Goal: Information Seeking & Learning: Learn about a topic

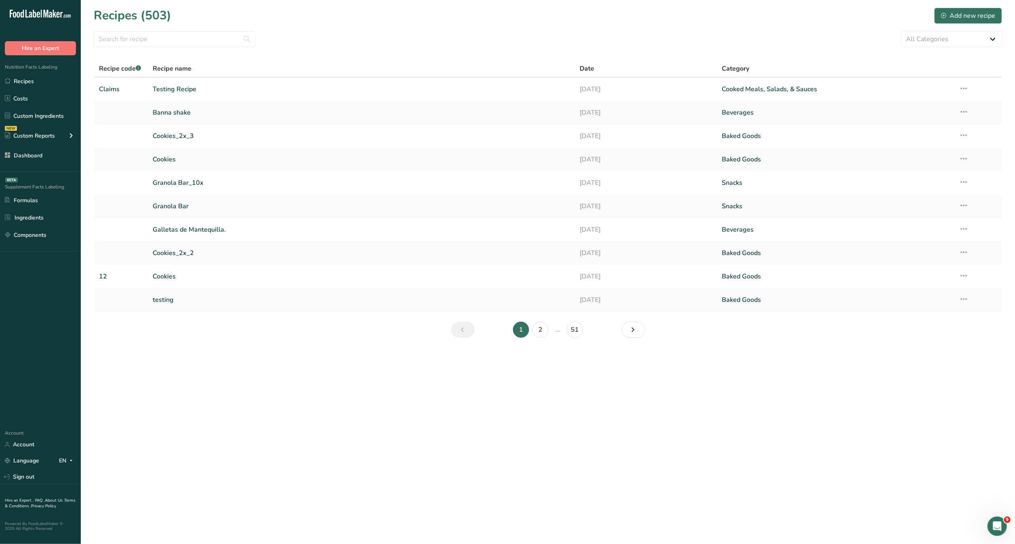
click at [50, 147] on ul "Recipes Costs Custom Ingredients NEW Custom Reports Menu Label Ingredient Compa…" at bounding box center [40, 118] width 81 height 90
click at [46, 158] on link "Dashboard" at bounding box center [40, 155] width 81 height 15
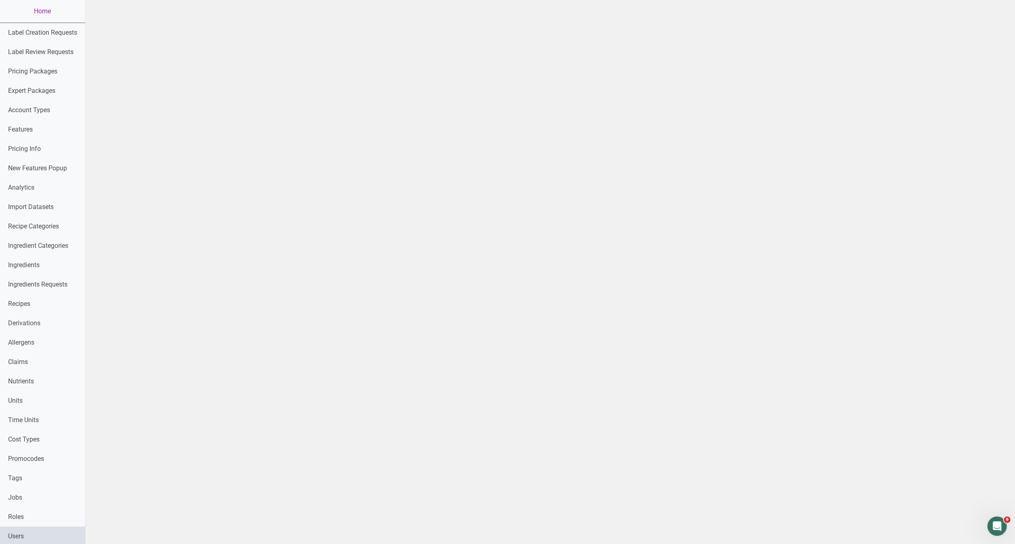
click at [32, 408] on link "Users" at bounding box center [42, 536] width 85 height 19
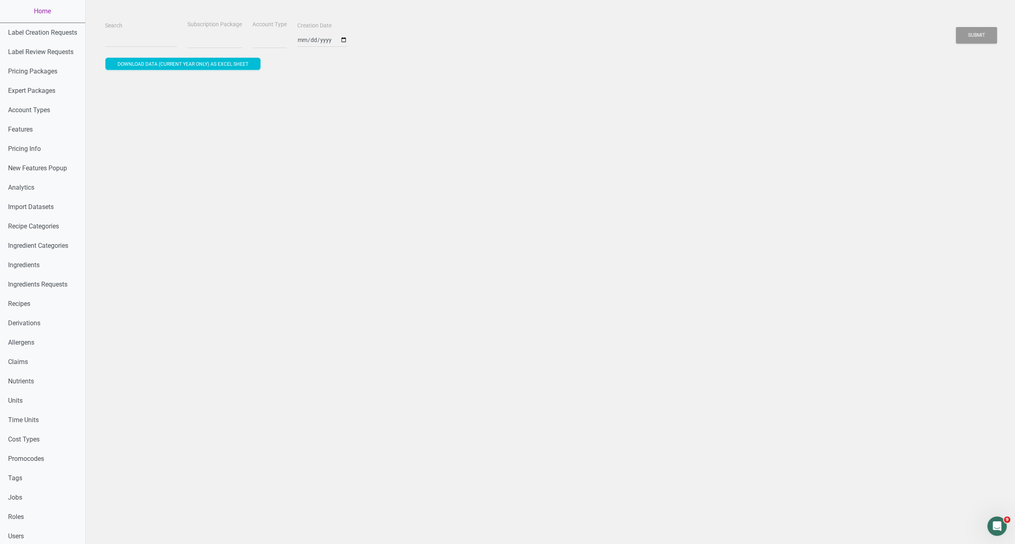
select select
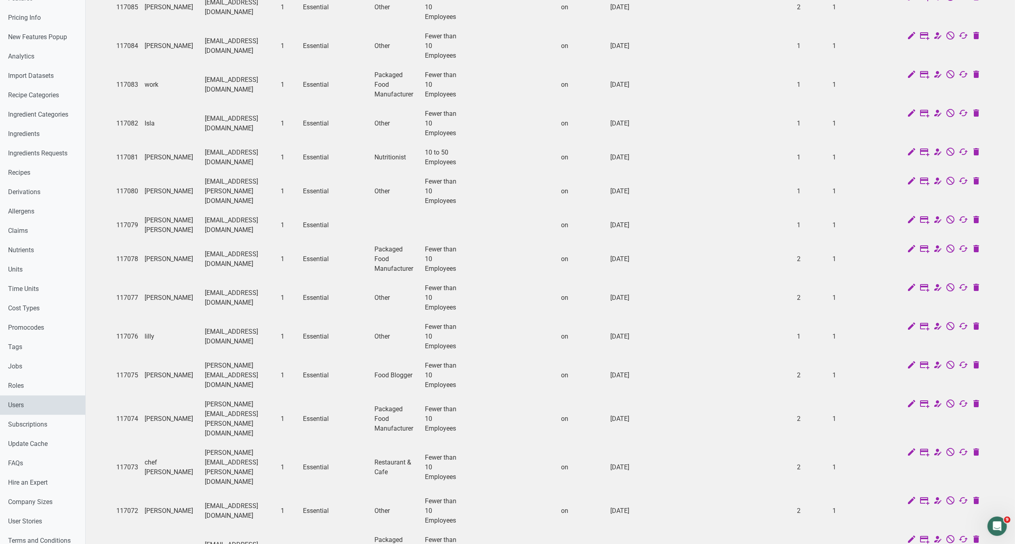
scroll to position [141, 0]
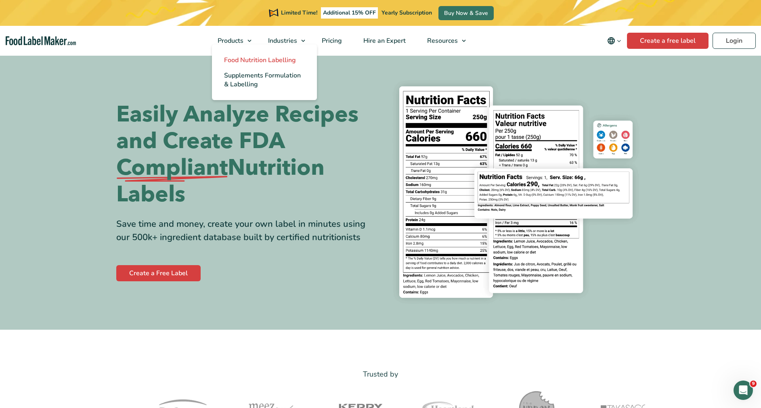
click at [248, 62] on span "Food Nutrition Labelling" at bounding box center [260, 60] width 72 height 9
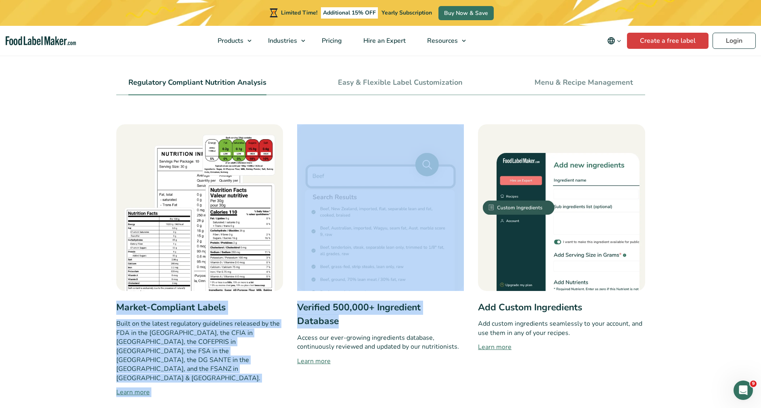
drag, startPoint x: 111, startPoint y: 312, endPoint x: 349, endPoint y: 317, distance: 237.5
drag, startPoint x: 349, startPoint y: 317, endPoint x: 343, endPoint y: 322, distance: 7.1
click at [343, 322] on h3 "Verified 500,000+ Ingredient Database" at bounding box center [380, 315] width 167 height 28
click at [275, 319] on p "Built on the latest regulatory guidelines released by the FDA in the US, the CF…" at bounding box center [199, 350] width 167 height 63
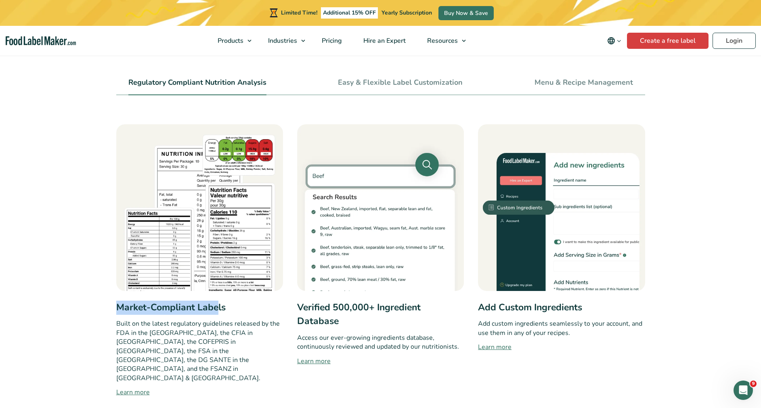
drag, startPoint x: 114, startPoint y: 307, endPoint x: 225, endPoint y: 314, distance: 110.9
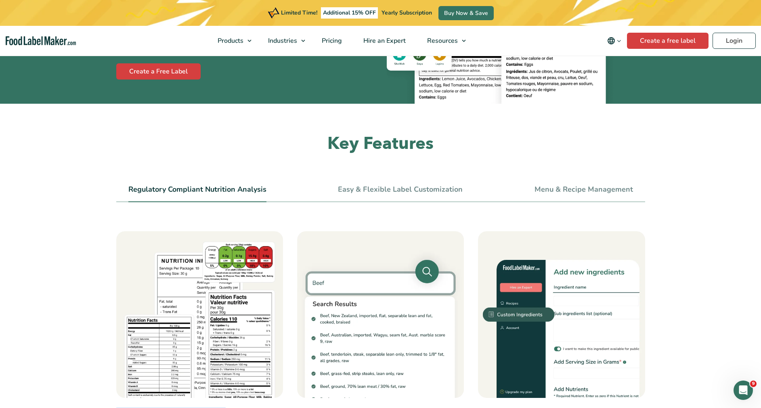
scroll to position [210, 0]
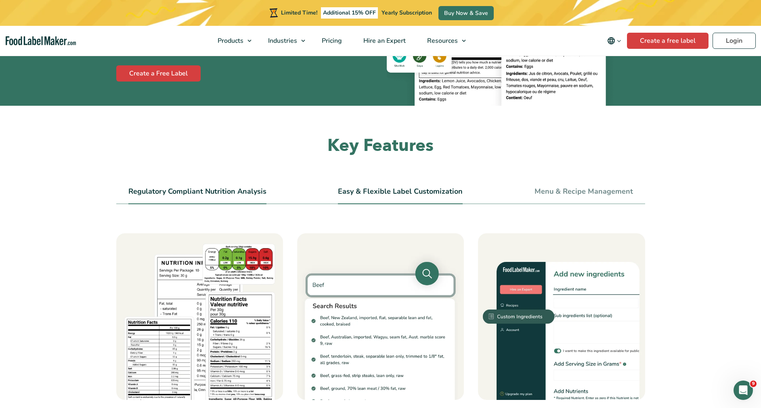
click at [425, 192] on link "Easy & Flexible Label Customization" at bounding box center [400, 191] width 125 height 9
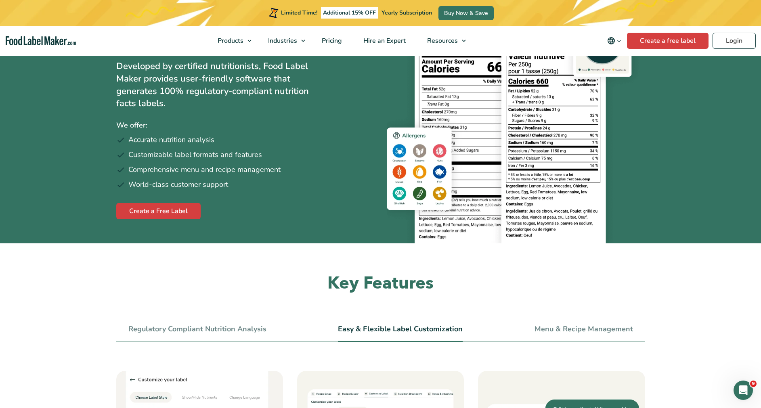
scroll to position [52, 0]
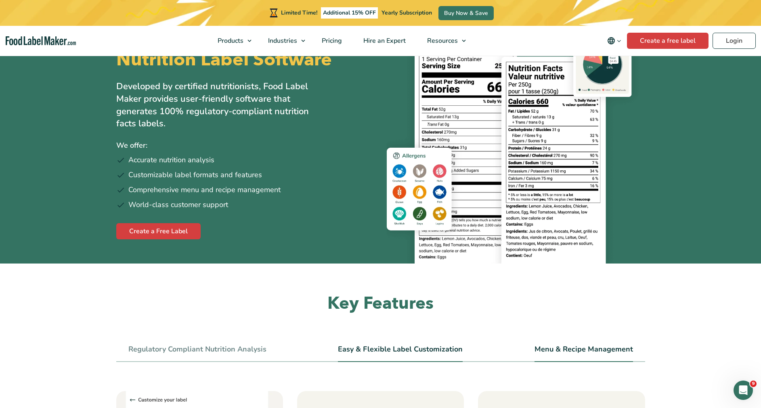
click at [554, 348] on link "Menu & Recipe Management" at bounding box center [584, 349] width 99 height 9
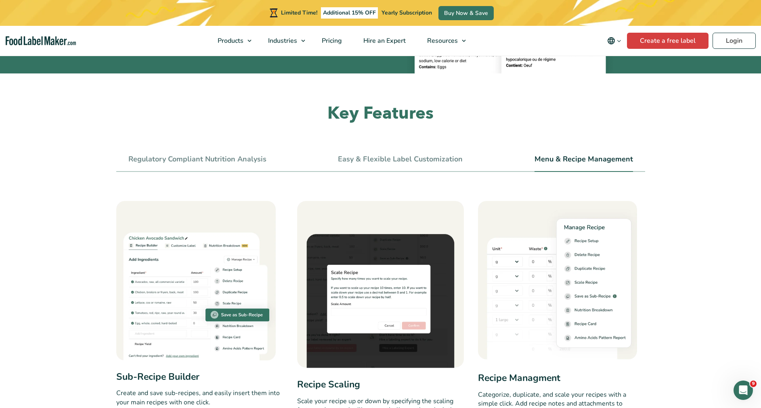
scroll to position [241, 0]
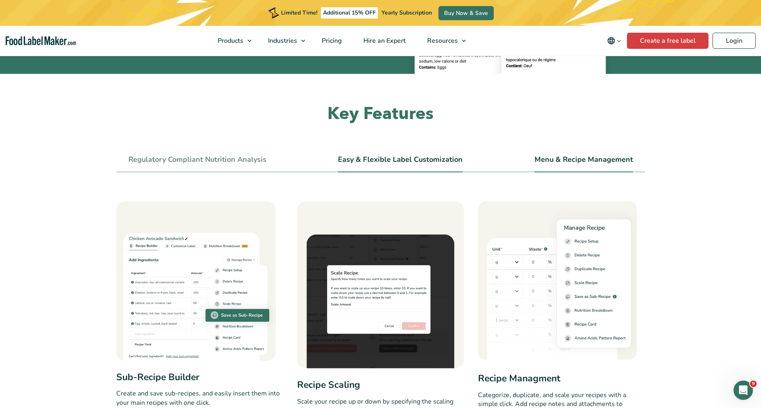
click at [426, 164] on link "Easy & Flexible Label Customization" at bounding box center [400, 159] width 125 height 9
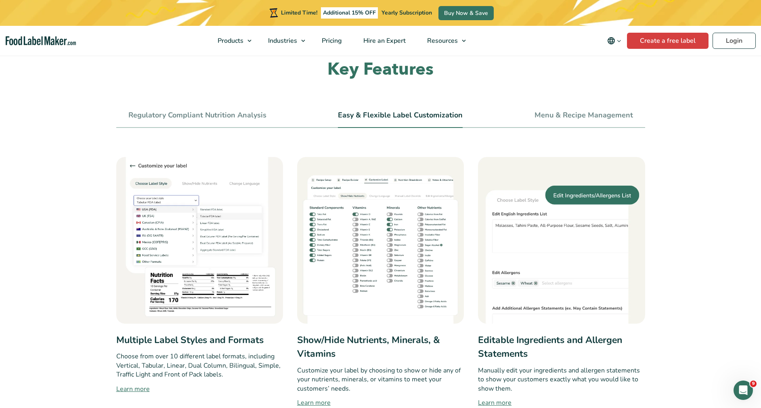
scroll to position [276, 0]
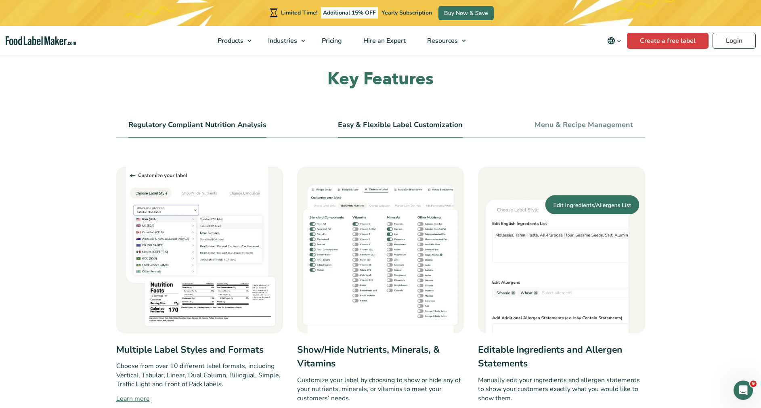
click at [245, 128] on link "Regulatory Compliant Nutrition Analysis" at bounding box center [197, 125] width 138 height 9
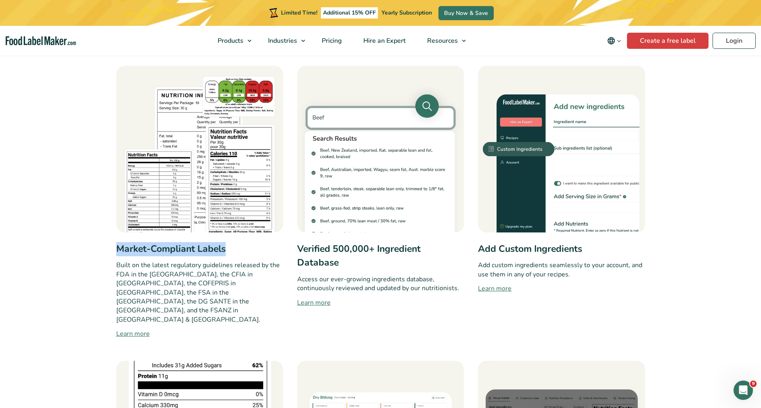
scroll to position [380, 0]
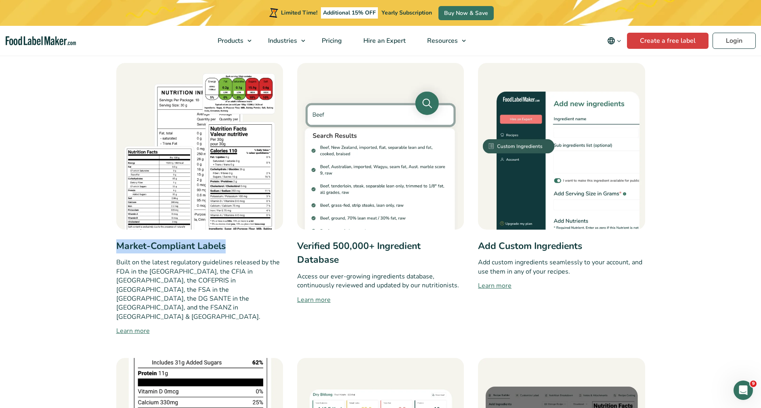
drag, startPoint x: 268, startPoint y: 244, endPoint x: 153, endPoint y: 250, distance: 115.7
click at [153, 250] on h3 "Market-Compliant Labels" at bounding box center [199, 246] width 167 height 14
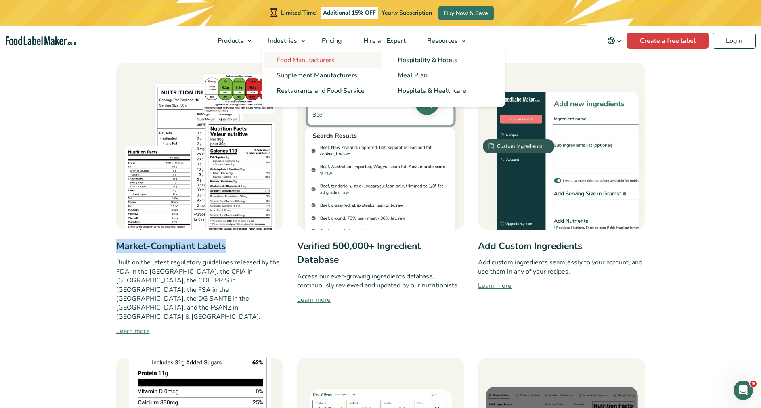
click at [293, 62] on span "Food Manufacturers" at bounding box center [306, 60] width 58 height 9
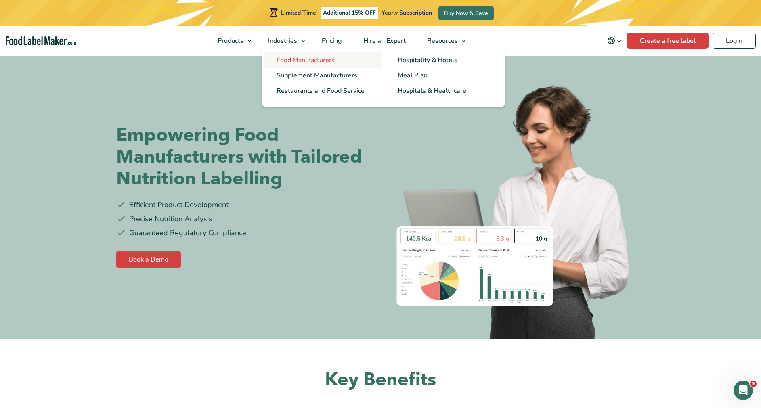
click at [289, 59] on span "Food Manufacturers" at bounding box center [306, 60] width 58 height 9
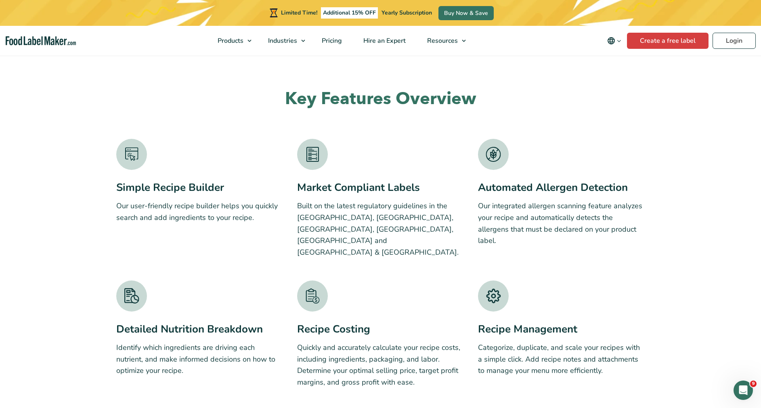
scroll to position [1389, 0]
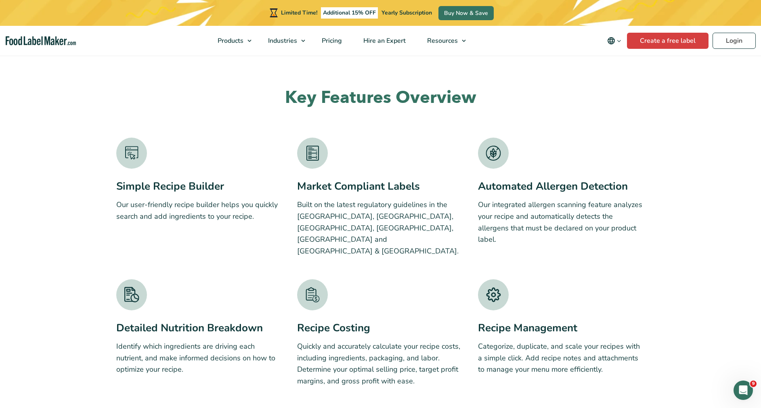
click at [123, 320] on h3 "Detailed Nutrition Breakdown" at bounding box center [199, 328] width 167 height 16
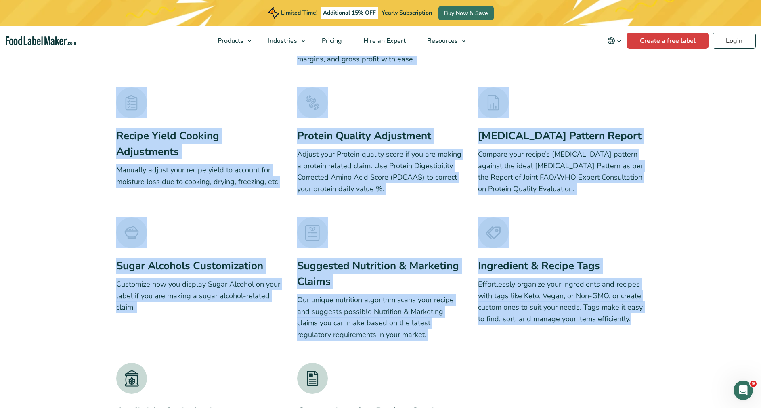
scroll to position [1814, 0]
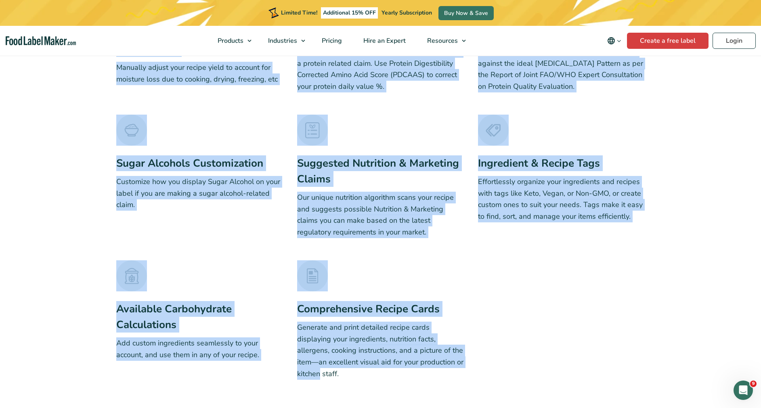
drag, startPoint x: 260, startPoint y: 148, endPoint x: 559, endPoint y: 341, distance: 355.4
click at [559, 341] on div "Simple Recipe Builder Our user-friendly recipe builder helps you quickly search…" at bounding box center [380, 46] width 529 height 667
click at [390, 333] on p "Generate and print detailed recipe cards displaying your ingredients, nutrition…" at bounding box center [380, 351] width 167 height 58
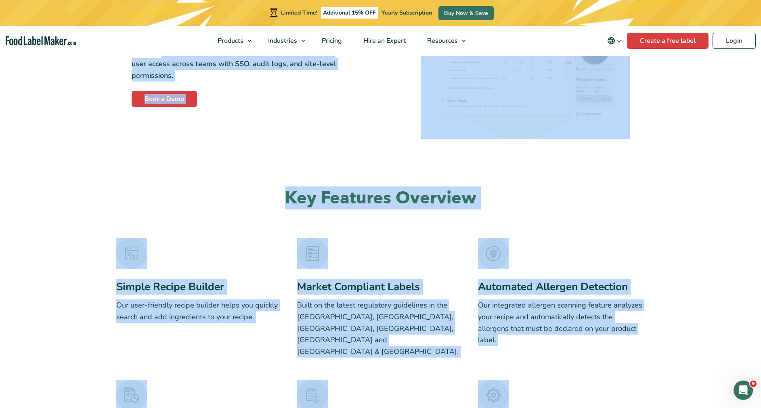
scroll to position [1252, 0]
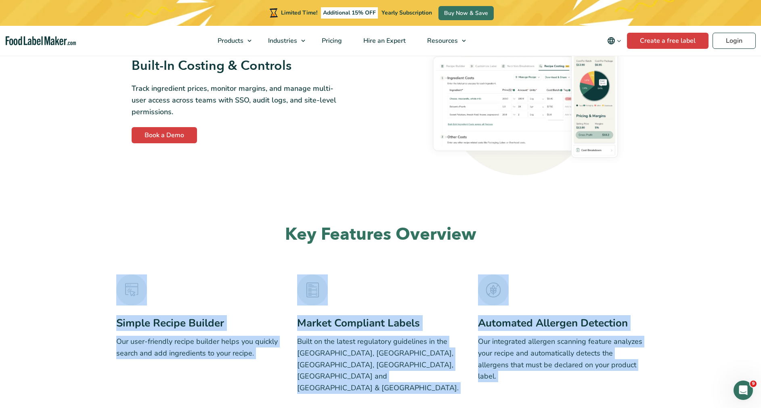
drag, startPoint x: 351, startPoint y: 349, endPoint x: 124, endPoint y: 301, distance: 231.6
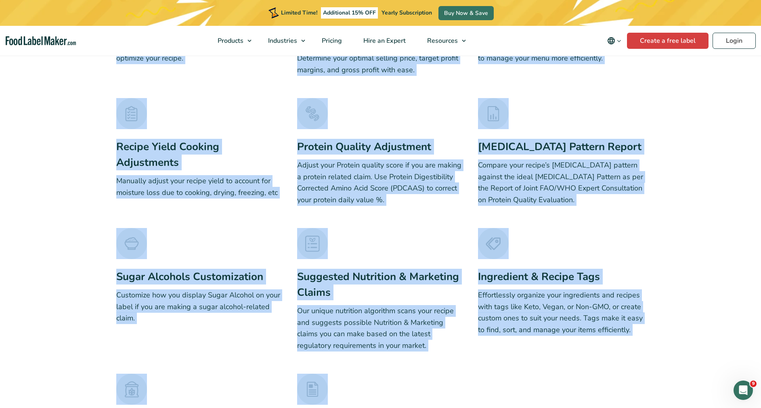
scroll to position [1702, 0]
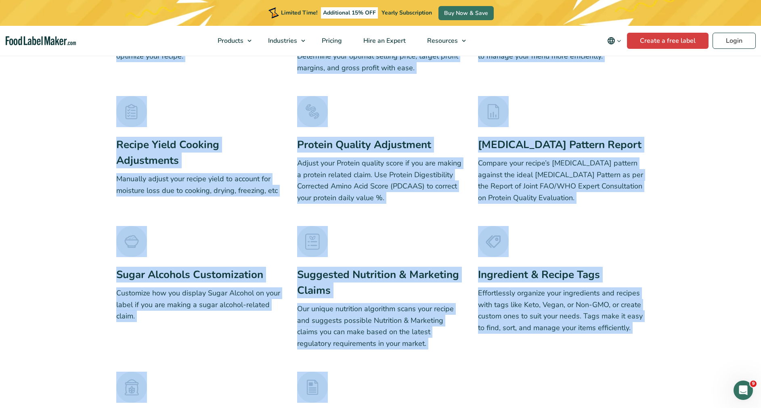
click at [76, 194] on section "Key Features Overview Simple Recipe Builder Our user-friendly recipe builder he…" at bounding box center [380, 148] width 761 height 789
click at [63, 213] on section "Key Features Overview Simple Recipe Builder Our user-friendly recipe builder he…" at bounding box center [380, 148] width 761 height 789
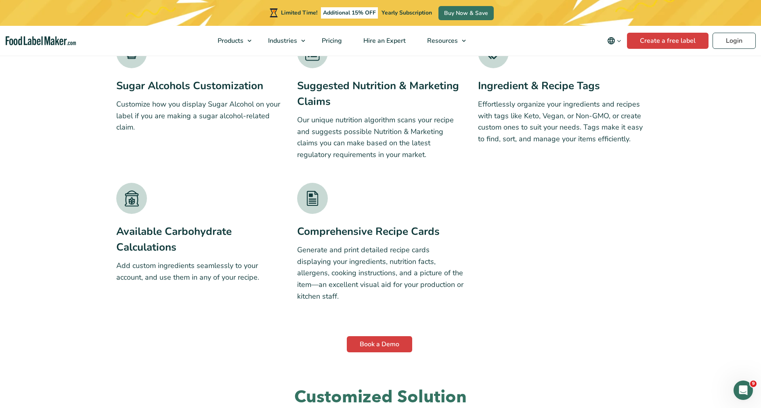
scroll to position [1999, 0]
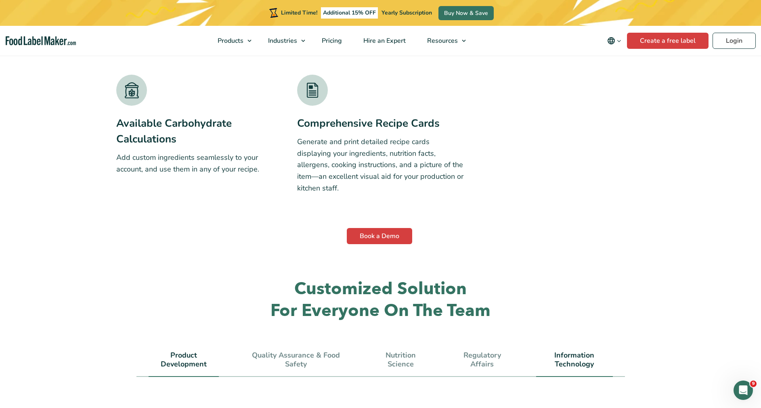
click at [588, 351] on link "Information Technology" at bounding box center [574, 359] width 77 height 17
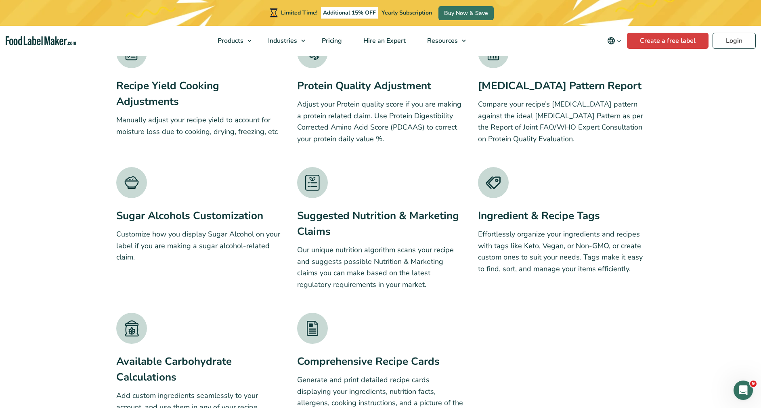
scroll to position [1793, 0]
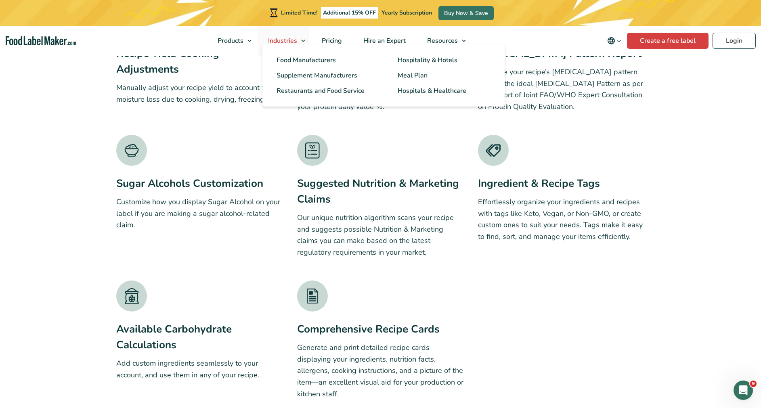
click at [304, 41] on link "Industries" at bounding box center [284, 41] width 52 height 30
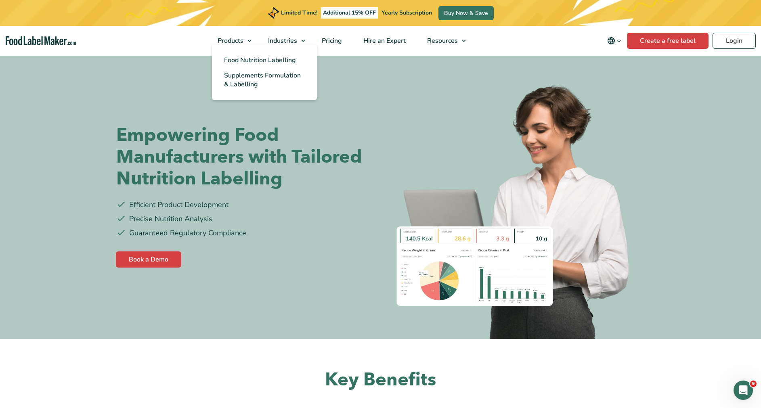
click at [231, 45] on ul "Food Nutrition Labelling Supplements Formulation & Labelling" at bounding box center [264, 72] width 105 height 56
click at [277, 61] on span "Food Nutrition Labelling" at bounding box center [260, 60] width 72 height 9
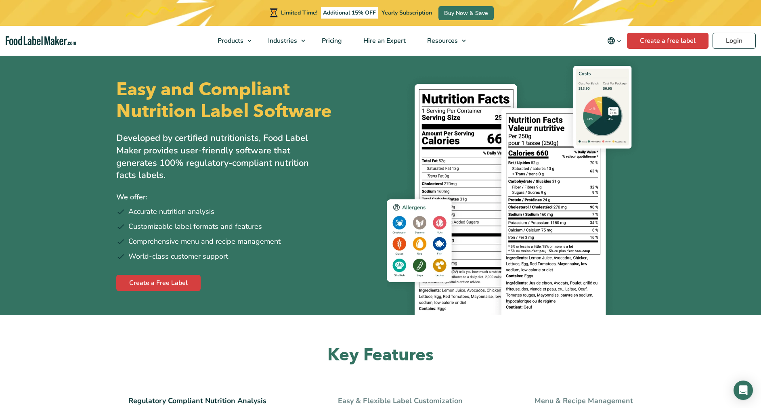
click at [510, 243] on img at bounding box center [516, 187] width 258 height 256
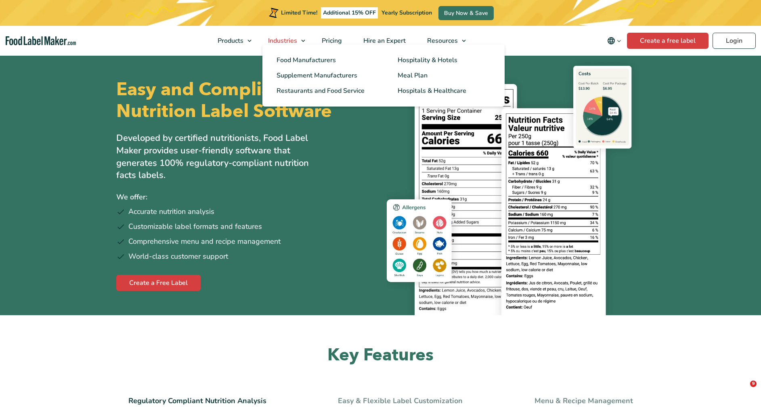
click at [302, 41] on link "Industries" at bounding box center [284, 41] width 52 height 30
click at [326, 57] on span "Food Manufacturers" at bounding box center [306, 60] width 58 height 9
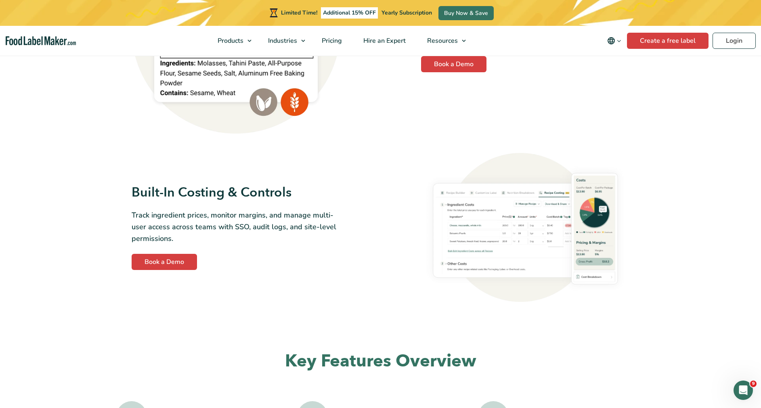
scroll to position [1124, 0]
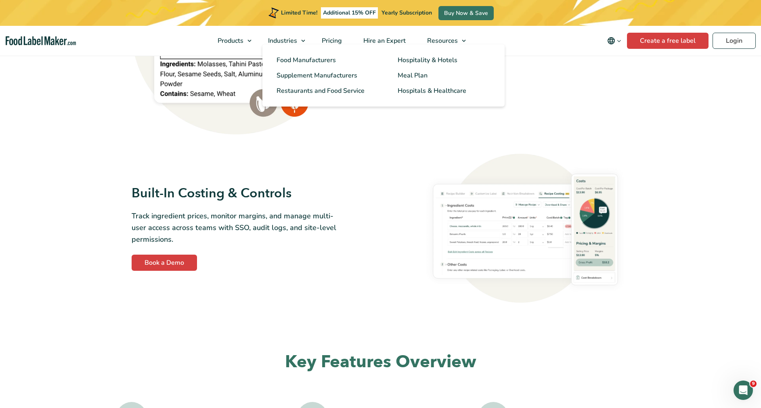
click at [280, 44] on ul "Food Manufacturers Hospitality & Hotels Supplement Manufacturers Meal Plan Rest…" at bounding box center [383, 75] width 242 height 62
click at [359, 95] on span "Restaurants and Food Service" at bounding box center [320, 90] width 87 height 9
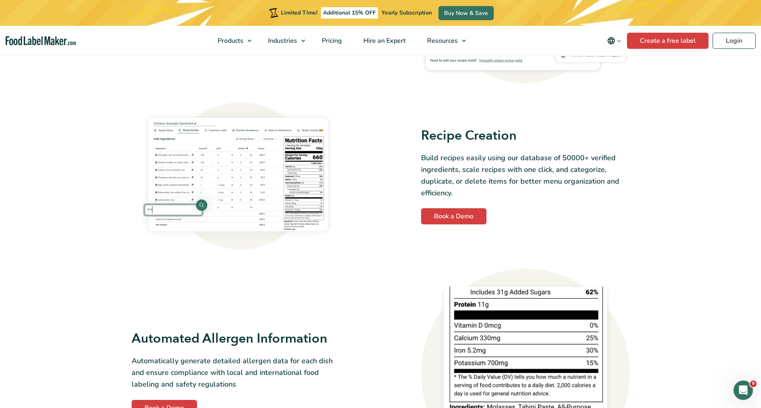
scroll to position [510, 0]
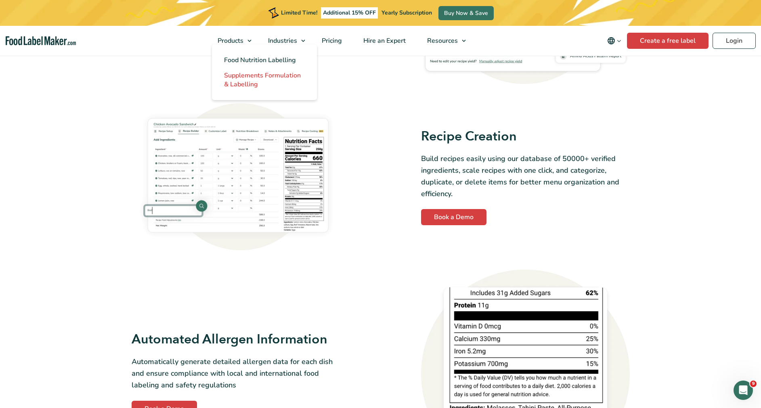
click at [249, 84] on span "Supplements Formulation & Labelling" at bounding box center [262, 80] width 77 height 18
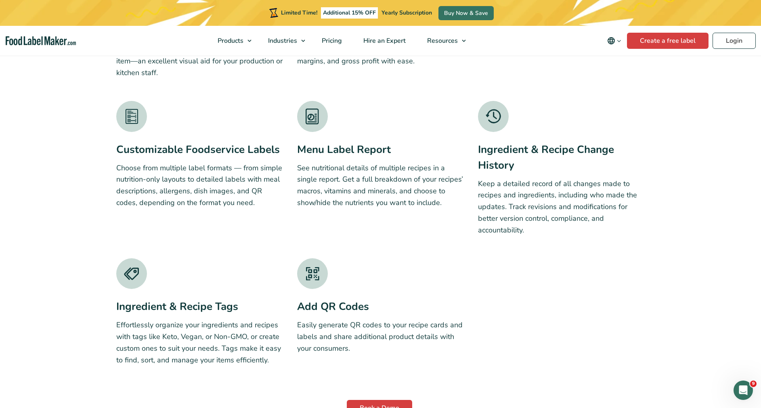
scroll to position [2102, 0]
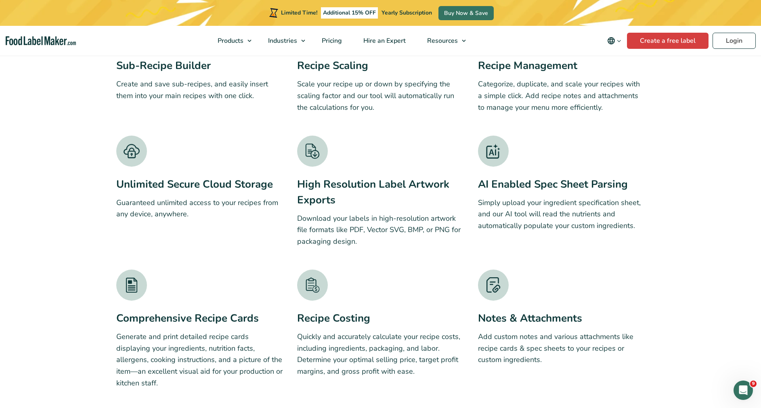
click at [565, 178] on h3 "AI Enabled Spec Sheet Parsing" at bounding box center [561, 184] width 167 height 16
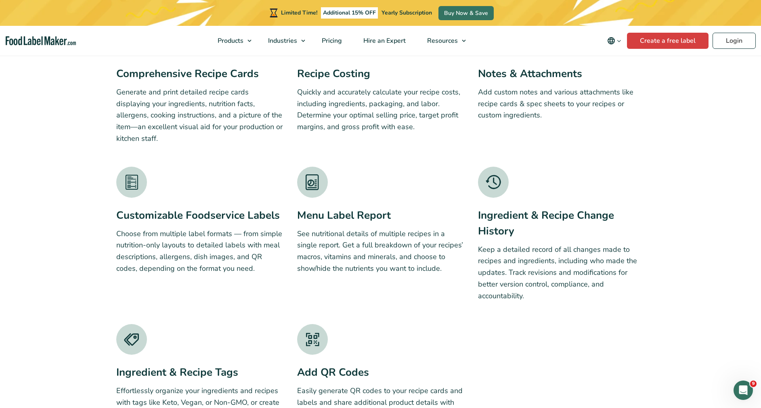
scroll to position [2036, 0]
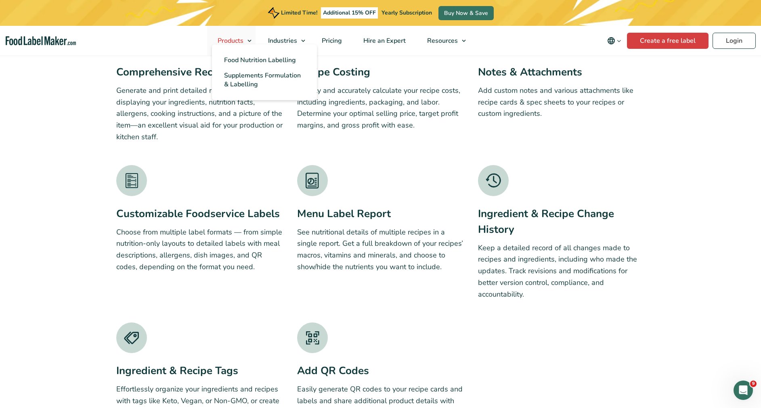
click at [243, 33] on link "Products" at bounding box center [231, 41] width 48 height 30
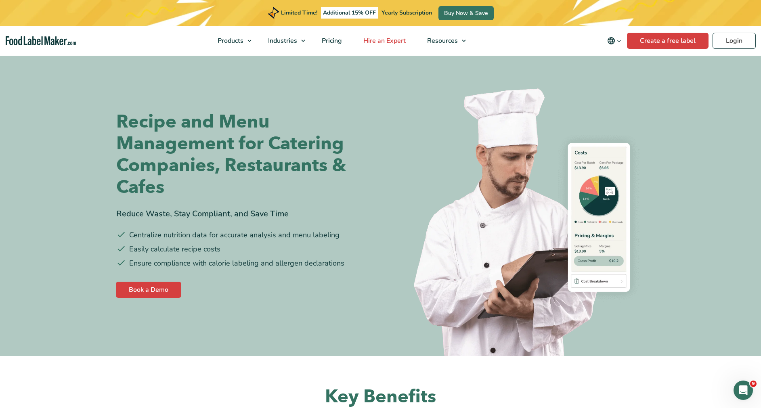
click at [392, 43] on span "Hire an Expert" at bounding box center [384, 40] width 46 height 9
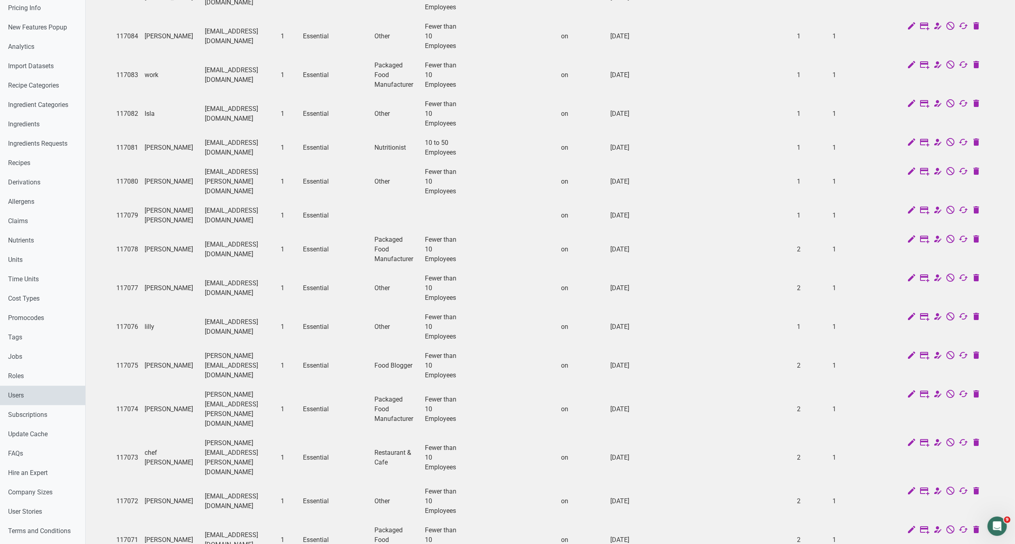
scroll to position [141, 0]
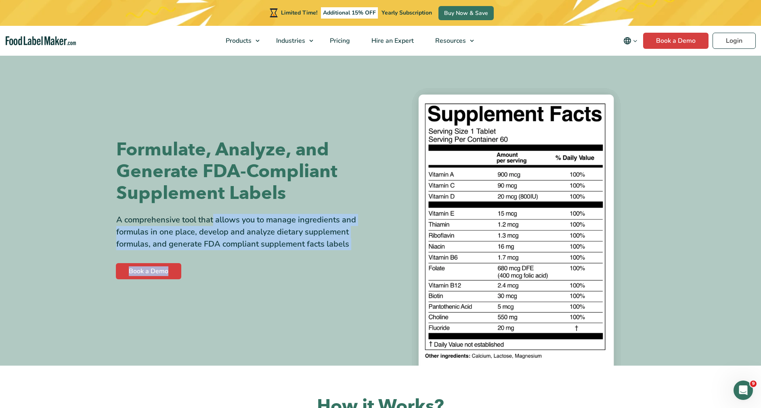
drag, startPoint x: 115, startPoint y: 215, endPoint x: 260, endPoint y: 258, distance: 151.2
click at [260, 258] on div "Formulate, Analyze, and Generate FDA-Compliant Supplement Labels A comprehensiv…" at bounding box center [380, 210] width 541 height 311
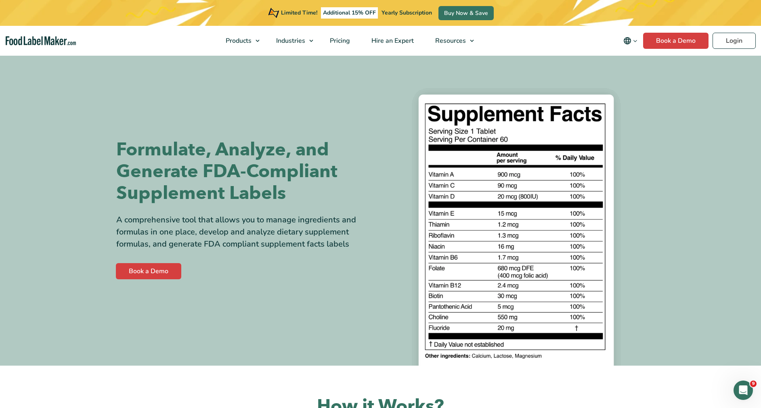
drag, startPoint x: 260, startPoint y: 258, endPoint x: 279, endPoint y: 272, distance: 23.7
click at [279, 272] on div "Book a Demo" at bounding box center [244, 269] width 260 height 24
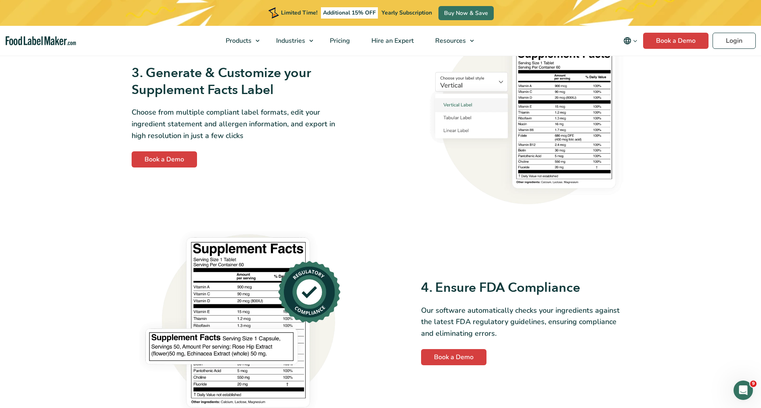
scroll to position [687, 0]
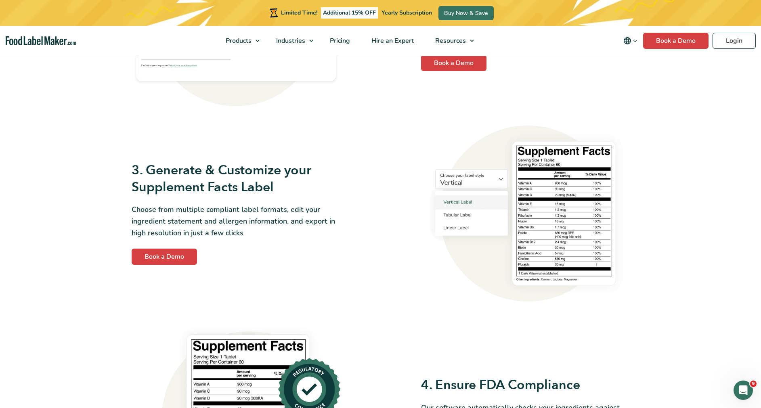
click at [488, 290] on img at bounding box center [525, 214] width 209 height 176
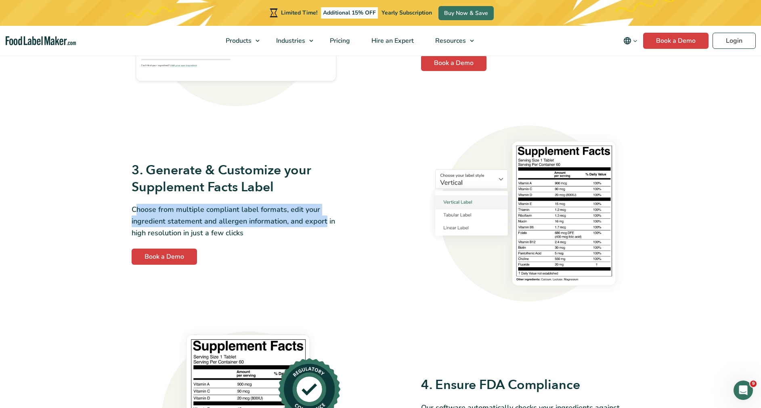
drag, startPoint x: 134, startPoint y: 211, endPoint x: 323, endPoint y: 225, distance: 189.9
click at [323, 225] on p "Choose from multiple compliant label formats, edit your ingredient statement an…" at bounding box center [236, 221] width 209 height 35
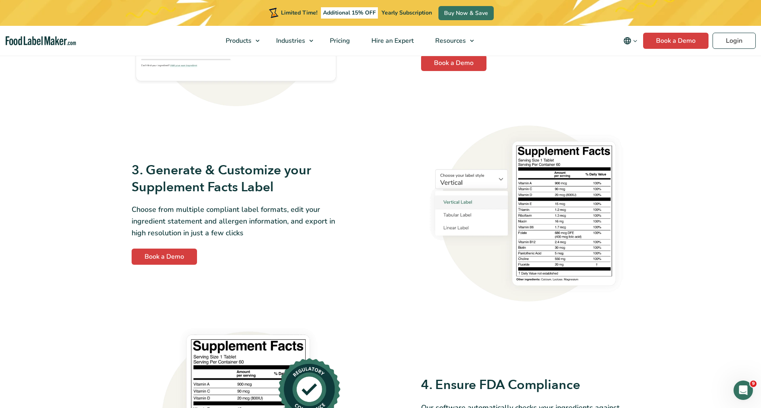
drag, startPoint x: 323, startPoint y: 225, endPoint x: 316, endPoint y: 228, distance: 8.0
click at [316, 228] on p "Choose from multiple compliant label formats, edit your ingredient statement an…" at bounding box center [236, 221] width 209 height 35
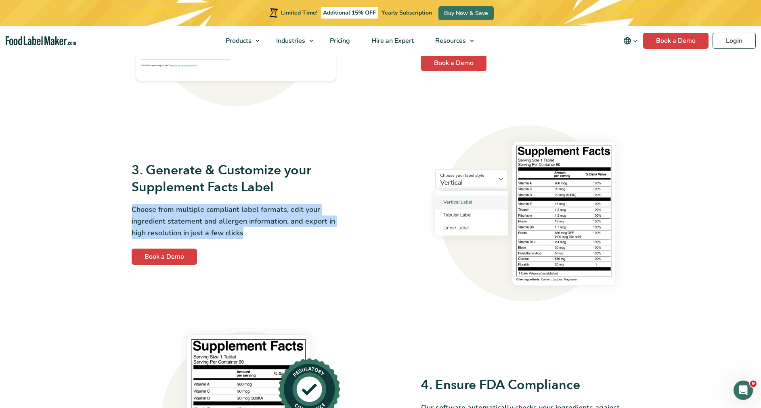
drag, startPoint x: 134, startPoint y: 208, endPoint x: 300, endPoint y: 232, distance: 168.1
click at [300, 232] on p "Choose from multiple compliant label formats, edit your ingredient statement an…" at bounding box center [236, 221] width 209 height 35
drag, startPoint x: 300, startPoint y: 232, endPoint x: 243, endPoint y: 223, distance: 58.0
copy p "Choose from multiple compliant label formats, edit your ingredient statement an…"
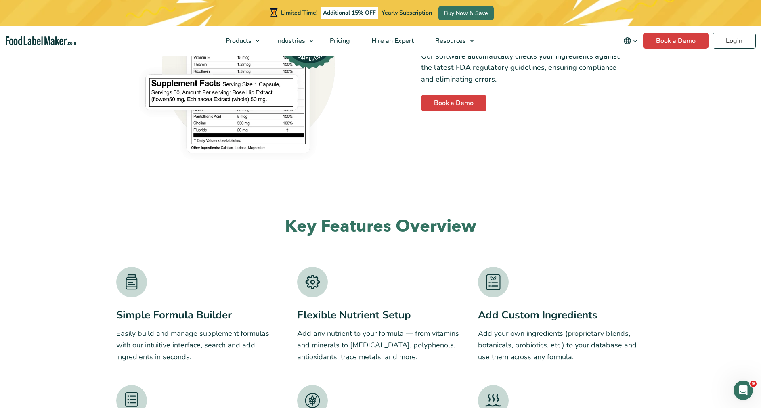
scroll to position [1095, 0]
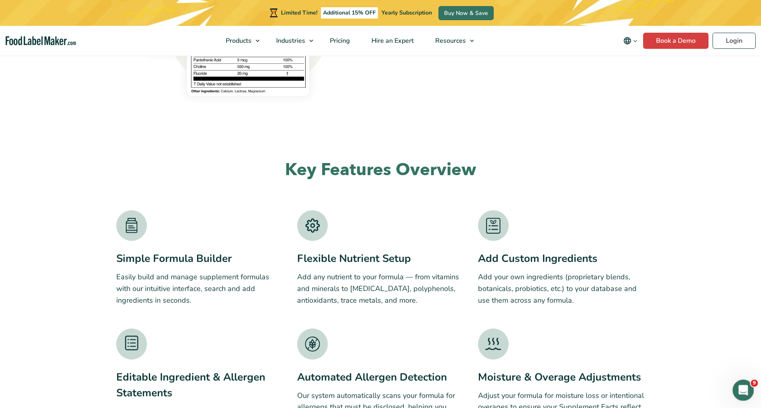
click at [746, 384] on div "Open Intercom Messenger" at bounding box center [742, 389] width 27 height 27
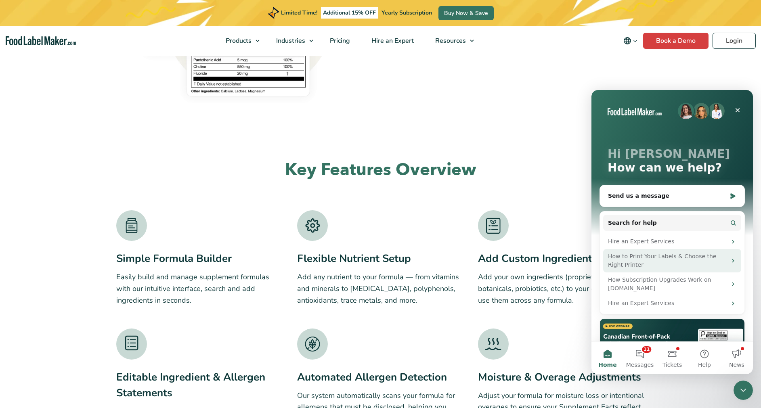
scroll to position [75, 0]
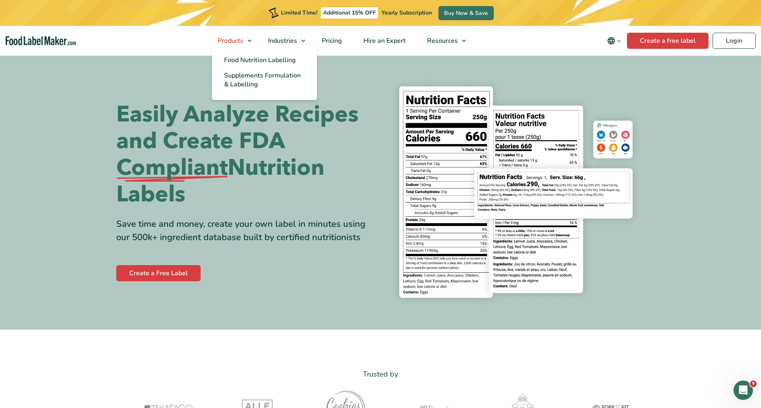
click at [224, 33] on link "Products" at bounding box center [231, 41] width 48 height 30
click at [279, 61] on span "Food Nutrition Labelling" at bounding box center [260, 60] width 72 height 9
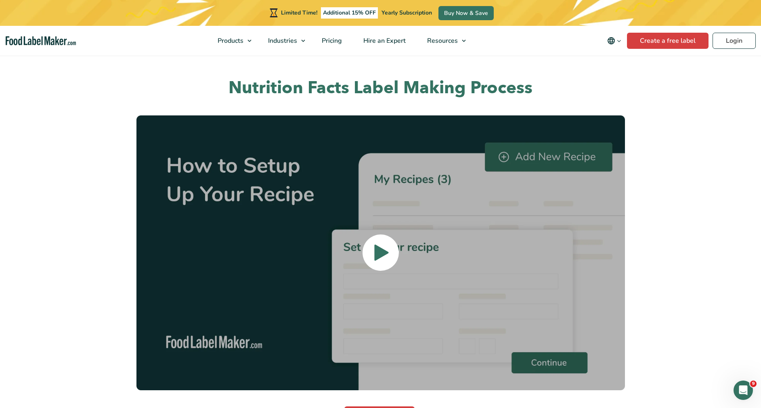
scroll to position [1785, 0]
